Goal: Task Accomplishment & Management: Manage account settings

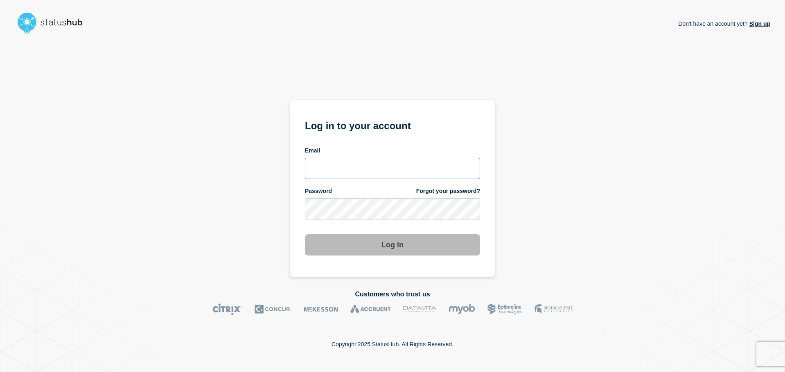
click at [387, 166] on input "email input" at bounding box center [392, 168] width 175 height 21
click at [347, 169] on input "email input" at bounding box center [392, 168] width 175 height 21
type input "bkotha@clemson.edu"
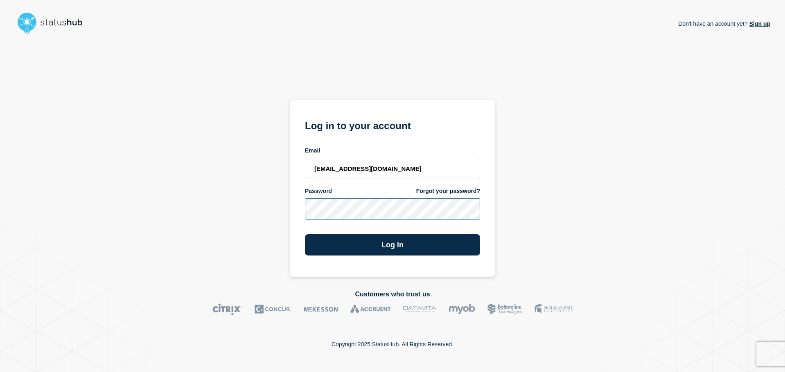
click at [305, 234] on button "Log in" at bounding box center [392, 244] width 175 height 21
